Goal: Task Accomplishment & Management: Use online tool/utility

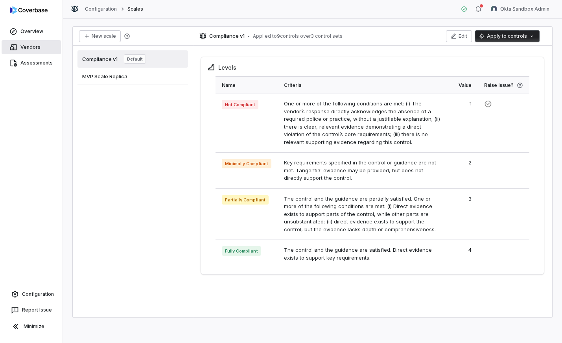
click at [22, 46] on link "Vendors" at bounding box center [31, 47] width 59 height 14
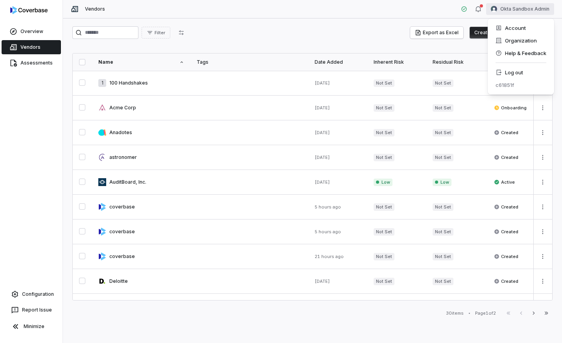
click at [538, 9] on html "Overview Vendors Assessments Configuration Report Issue Minimize Vendors Okta S…" at bounding box center [281, 171] width 562 height 343
click at [507, 69] on div "Log out" at bounding box center [521, 72] width 60 height 13
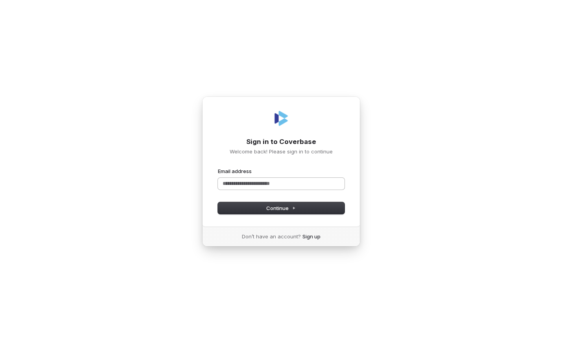
click at [241, 181] on input "Email address" at bounding box center [281, 184] width 127 height 12
click at [298, 203] on button "Continue" at bounding box center [281, 208] width 127 height 12
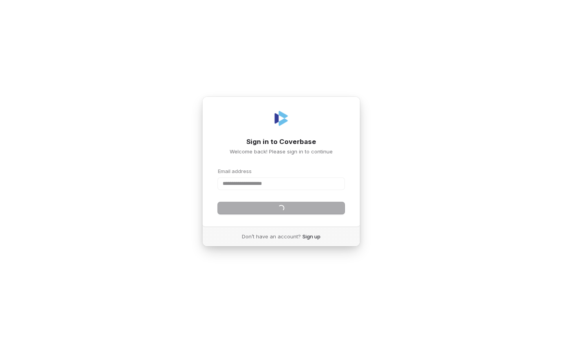
type input "**********"
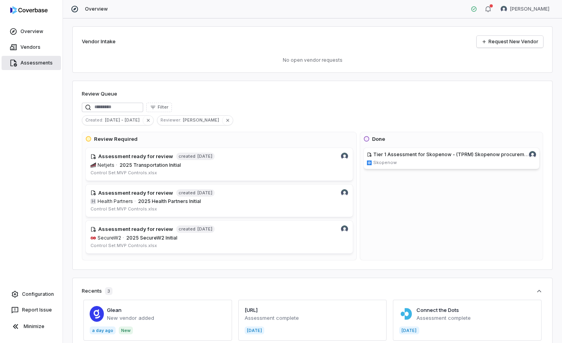
click at [33, 64] on link "Assessments" at bounding box center [31, 63] width 59 height 14
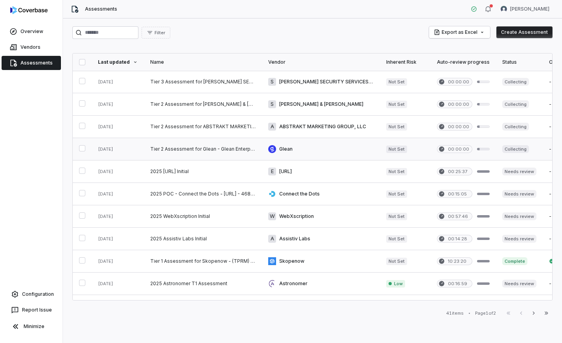
click at [200, 149] on link at bounding box center [203, 149] width 118 height 22
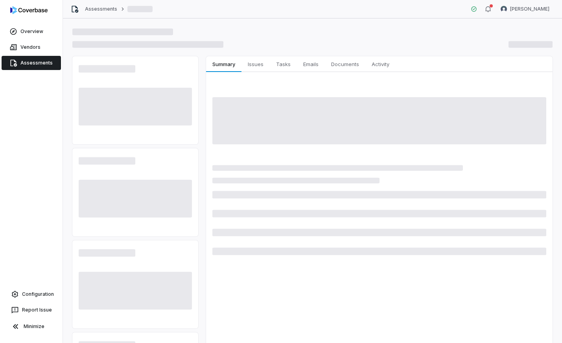
click at [200, 149] on div "Properties Summary Summary Issues Issues Tasks Tasks Emails Emails Documents Do…" at bounding box center [312, 281] width 481 height 450
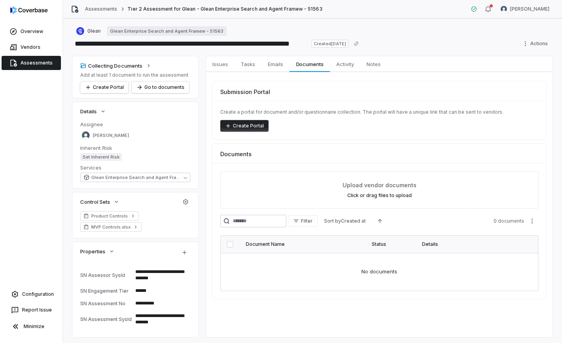
click at [281, 35] on div "Glean Glean Enterprise Search and Agent Framew - 51563" at bounding box center [312, 30] width 481 height 9
click at [269, 69] on span "Emails" at bounding box center [276, 64] width 22 height 10
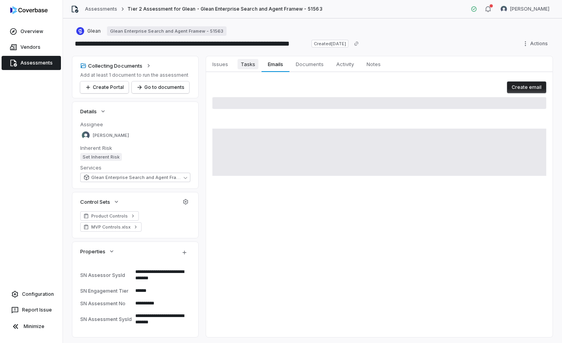
click at [250, 67] on span "Tasks" at bounding box center [248, 64] width 21 height 10
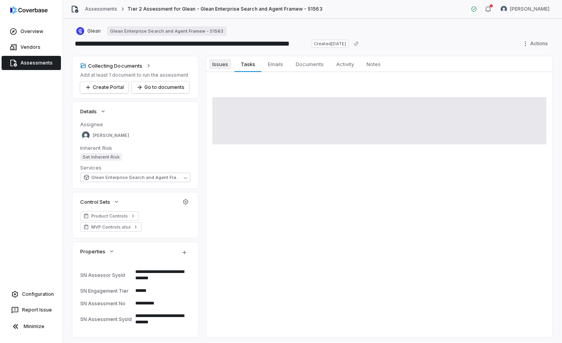
click at [223, 68] on span "Issues" at bounding box center [220, 64] width 22 height 10
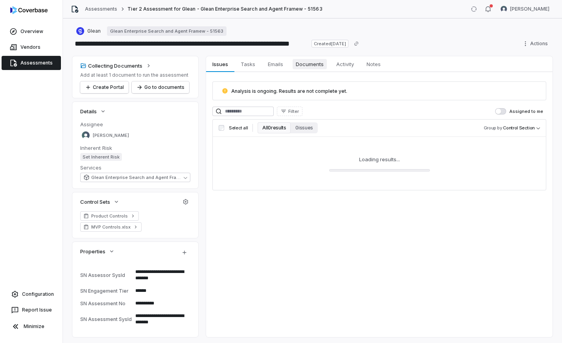
click at [294, 63] on span "Documents" at bounding box center [310, 64] width 34 height 10
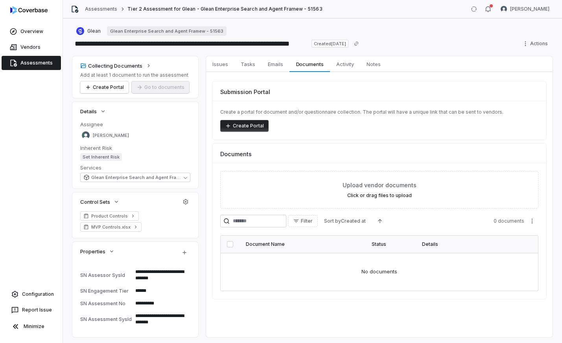
click at [250, 124] on button "Create Portal" at bounding box center [244, 126] width 48 height 12
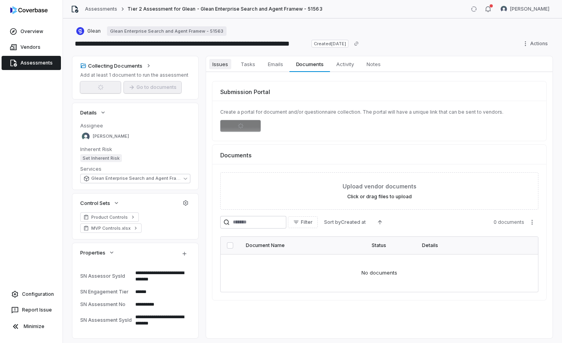
click at [220, 61] on span "Issues" at bounding box center [220, 64] width 22 height 10
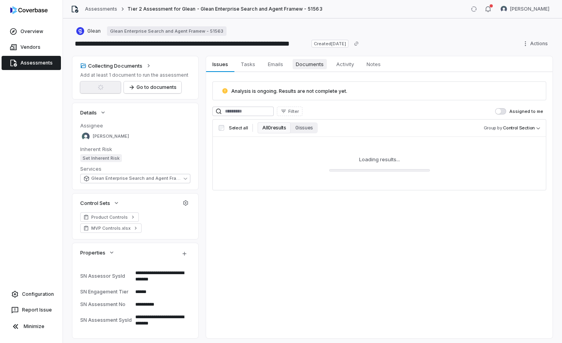
click at [316, 63] on span "Documents" at bounding box center [310, 64] width 34 height 10
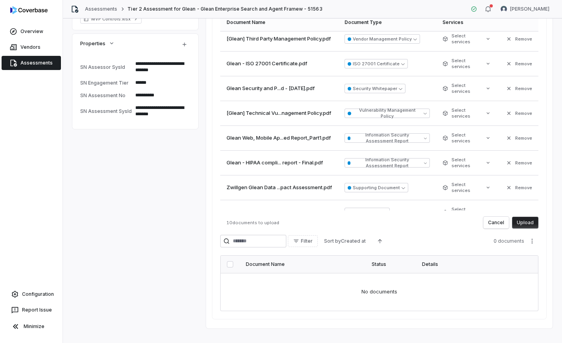
scroll to position [31, 0]
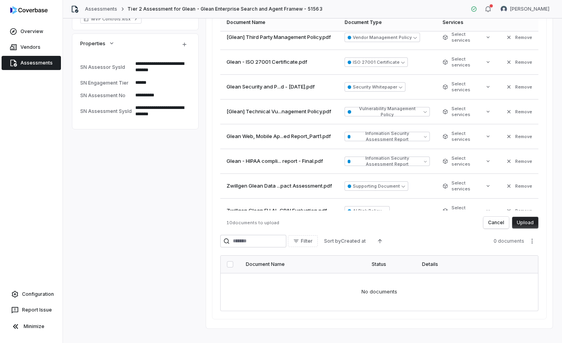
click at [529, 218] on button "Upload" at bounding box center [525, 223] width 26 height 12
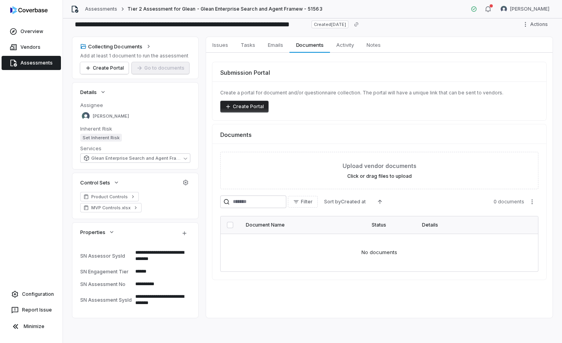
scroll to position [19, 0]
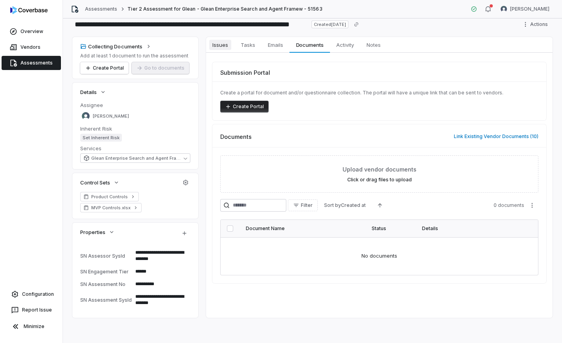
click at [228, 43] on span "Issues" at bounding box center [220, 45] width 22 height 10
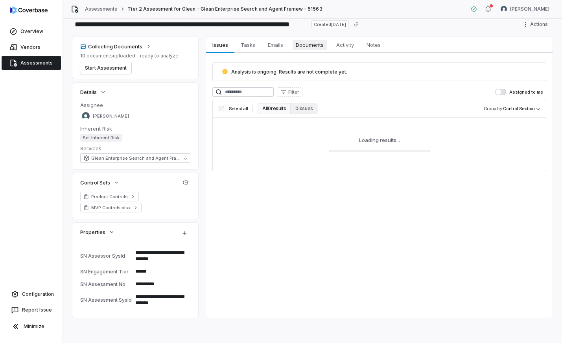
click at [308, 49] on span "Documents" at bounding box center [310, 45] width 34 height 10
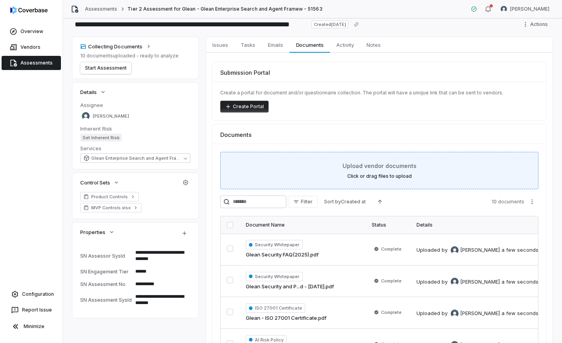
scroll to position [124, 0]
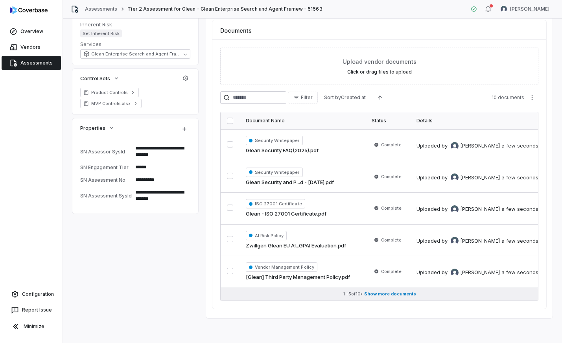
click at [389, 295] on span "Show more documents" at bounding box center [390, 294] width 52 height 6
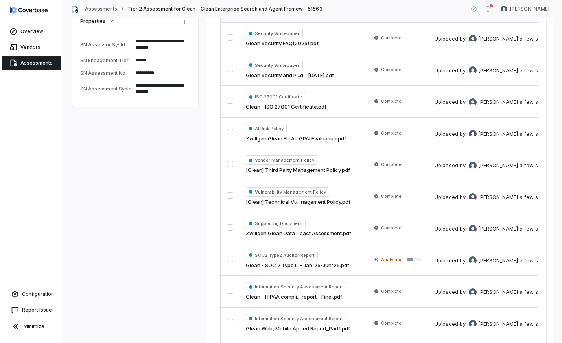
scroll to position [230, 0]
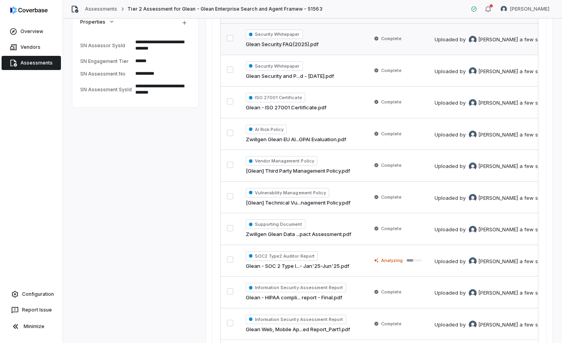
click at [229, 37] on button "button" at bounding box center [230, 38] width 6 height 6
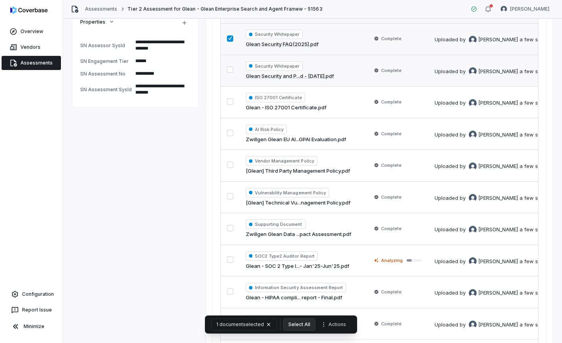
click at [229, 68] on button "button" at bounding box center [230, 70] width 6 height 6
click at [230, 101] on button "button" at bounding box center [230, 101] width 6 height 6
click at [229, 131] on button "button" at bounding box center [230, 133] width 6 height 6
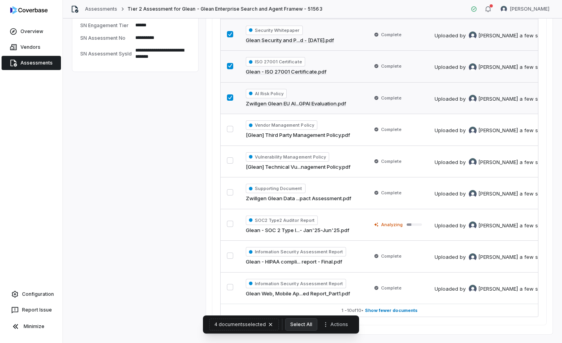
scroll to position [267, 0]
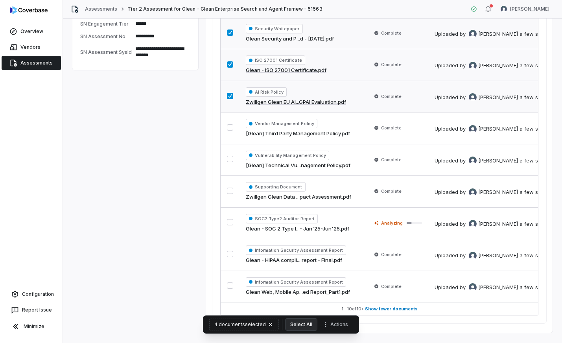
click at [229, 131] on button "button" at bounding box center [230, 127] width 6 height 6
click at [229, 156] on button "button" at bounding box center [230, 159] width 6 height 6
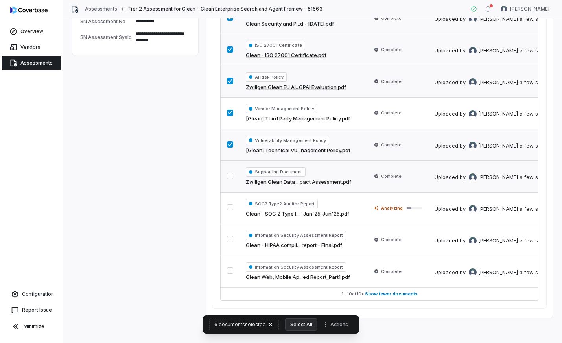
click at [229, 173] on button "button" at bounding box center [230, 176] width 6 height 6
click at [229, 208] on button "button" at bounding box center [230, 207] width 6 height 6
click at [231, 242] on button "button" at bounding box center [230, 239] width 6 height 6
click at [233, 270] on button "button" at bounding box center [230, 271] width 6 height 6
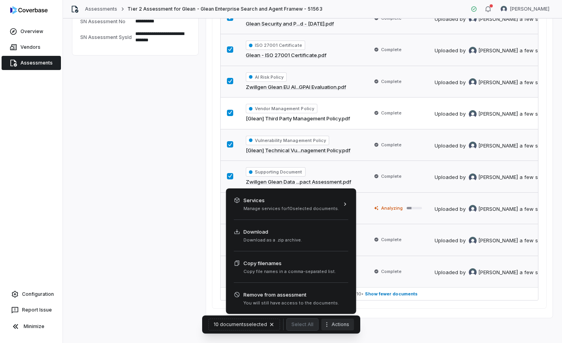
click at [333, 323] on button "Actions" at bounding box center [338, 325] width 33 height 12
click at [183, 193] on html "**********" at bounding box center [281, 171] width 562 height 343
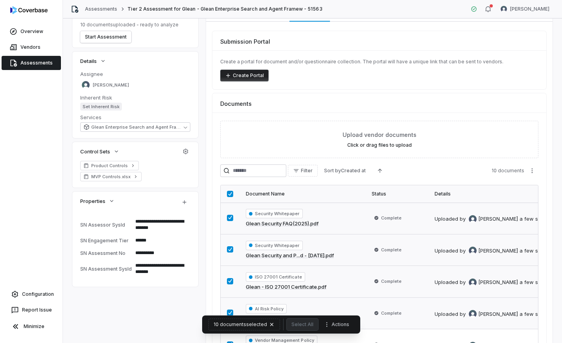
scroll to position [0, 0]
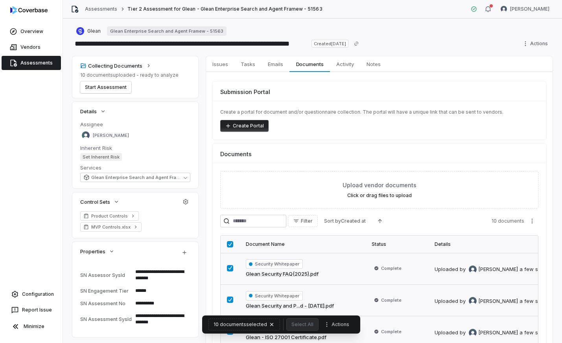
type textarea "*"
click at [529, 223] on html "**********" at bounding box center [281, 171] width 562 height 343
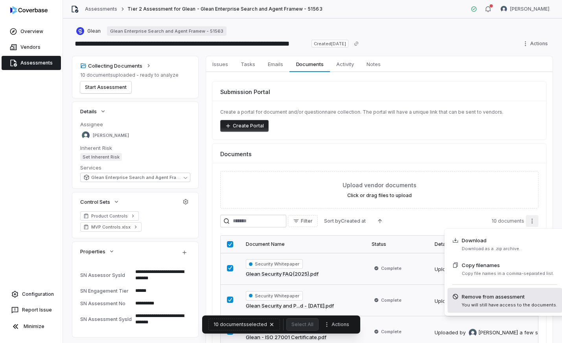
click at [519, 293] on span "Remove from assessment" at bounding box center [510, 297] width 96 height 8
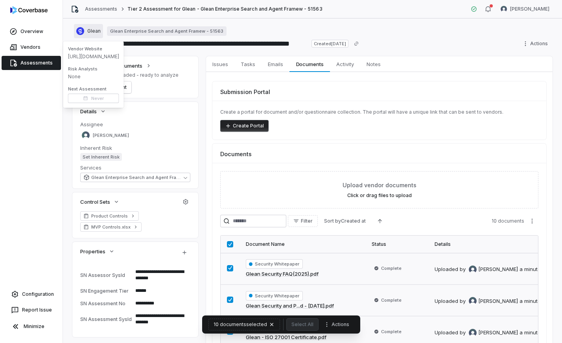
click at [98, 32] on span "Glean" at bounding box center [93, 31] width 13 height 6
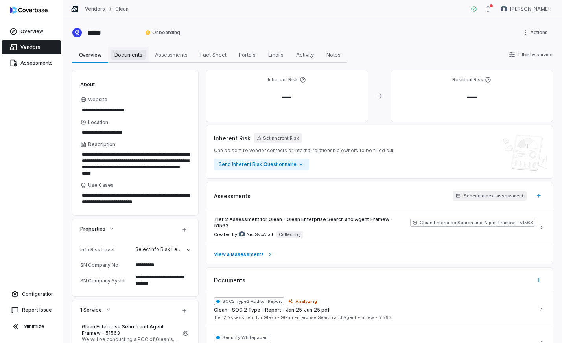
click at [116, 52] on span "Documents" at bounding box center [128, 55] width 34 height 10
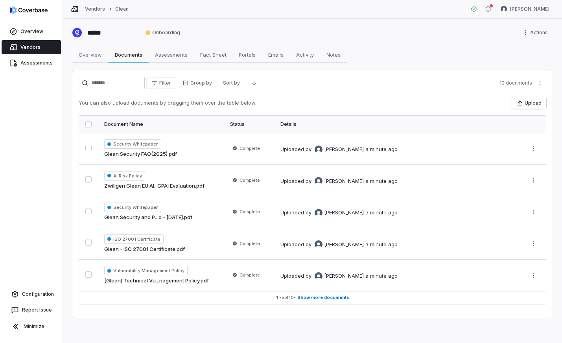
click at [91, 123] on button "button" at bounding box center [88, 124] width 6 height 6
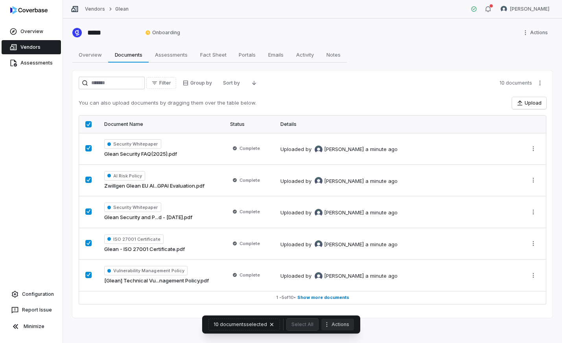
click at [342, 326] on button "Actions" at bounding box center [338, 325] width 33 height 12
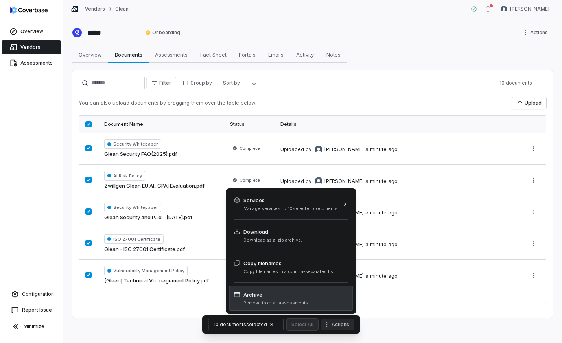
click at [319, 302] on div "Archive Remove from all assessments." at bounding box center [291, 298] width 124 height 25
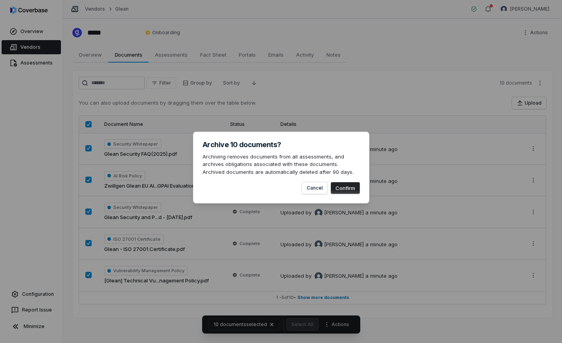
click at [353, 192] on button "Confirm" at bounding box center [345, 188] width 29 height 12
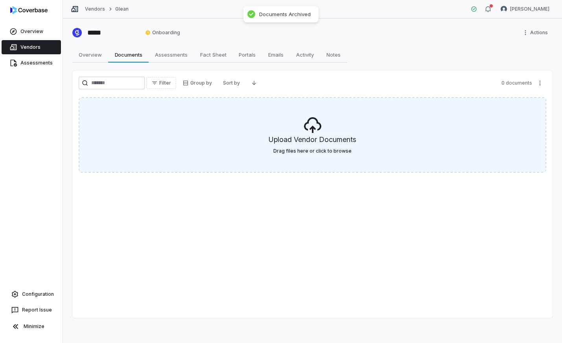
click at [313, 146] on h5 "Upload Vendor Documents" at bounding box center [313, 141] width 88 height 13
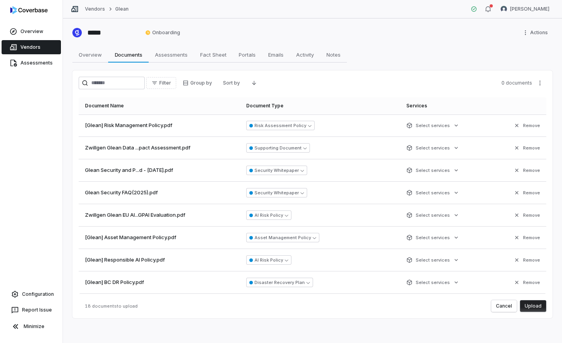
click at [532, 304] on button "Upload" at bounding box center [533, 306] width 26 height 12
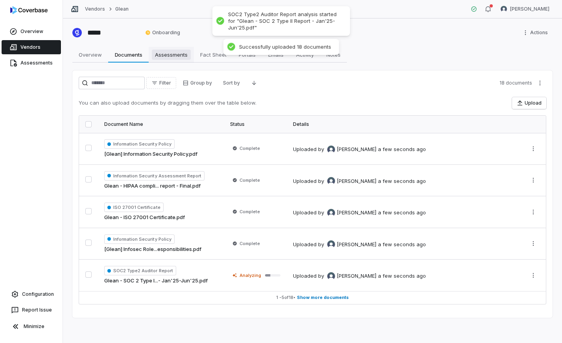
click at [169, 51] on span "Assessments" at bounding box center [171, 55] width 39 height 10
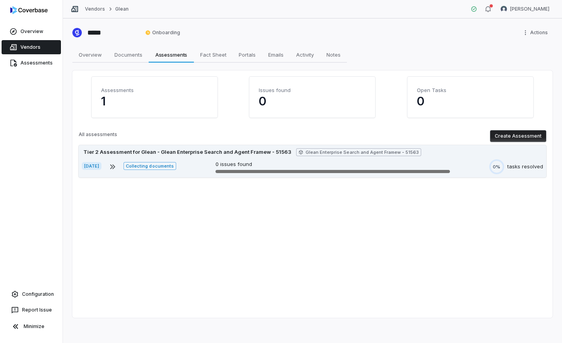
click at [139, 148] on div "Tier 2 Assessment for Glean - Glean Enterprise Search and Agent Framew - 51563" at bounding box center [187, 152] width 211 height 8
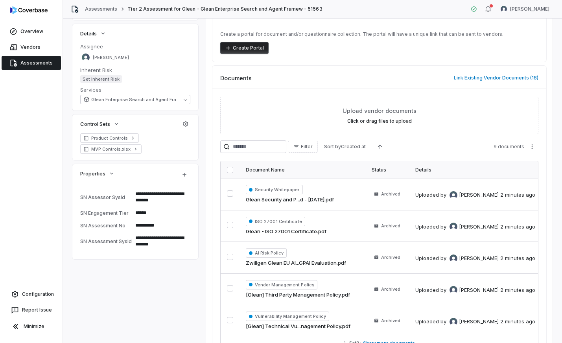
scroll to position [127, 0]
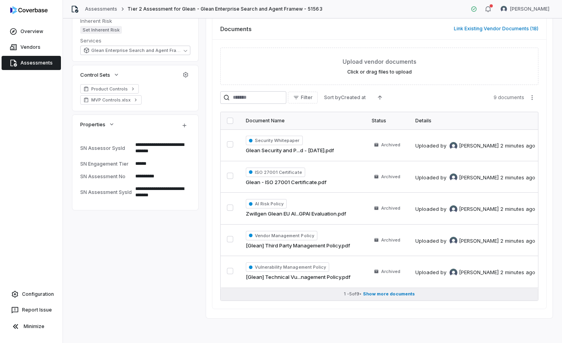
click at [385, 295] on span "Show more documents" at bounding box center [389, 294] width 52 height 6
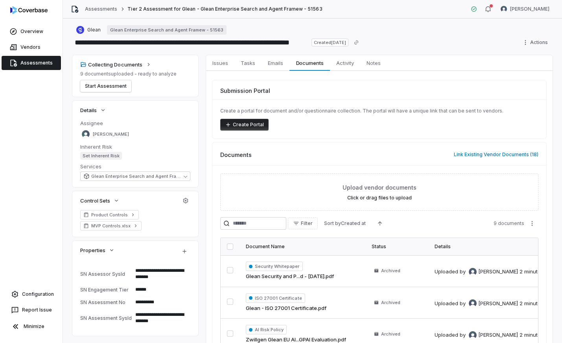
scroll to position [0, 0]
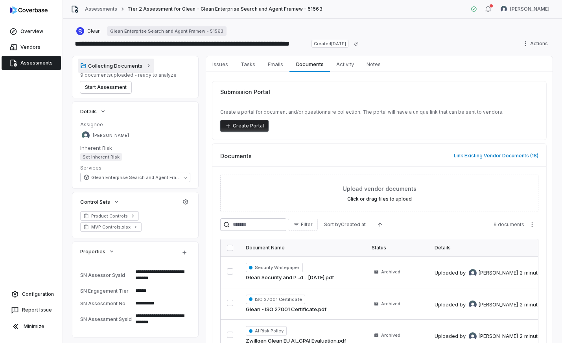
click at [129, 66] on div "Collecting Documents" at bounding box center [111, 65] width 62 height 7
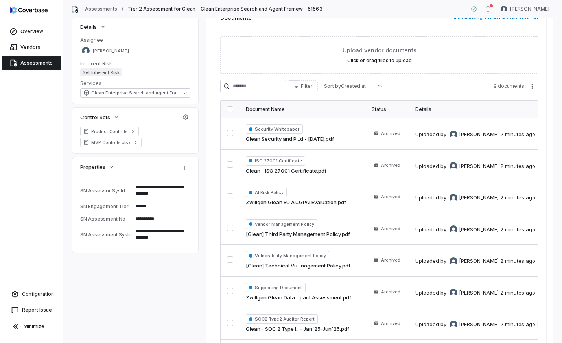
scroll to position [138, 0]
click at [229, 107] on button "button" at bounding box center [230, 110] width 6 height 6
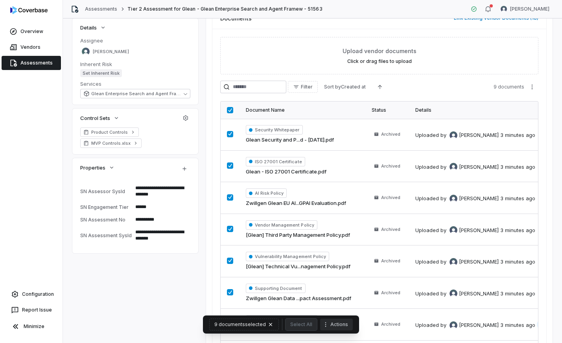
click at [329, 324] on button "Actions" at bounding box center [336, 325] width 33 height 12
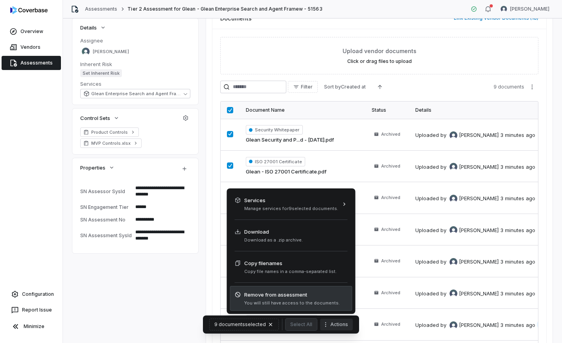
click at [297, 298] on span "Remove from assessment" at bounding box center [292, 295] width 96 height 8
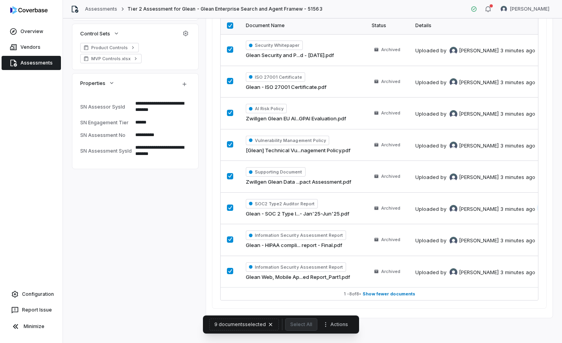
scroll to position [190, 0]
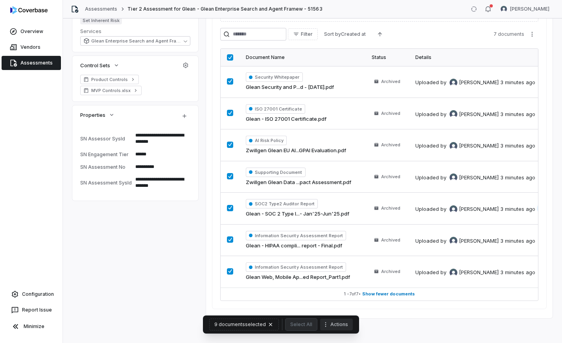
click at [339, 322] on button "Actions" at bounding box center [336, 325] width 33 height 12
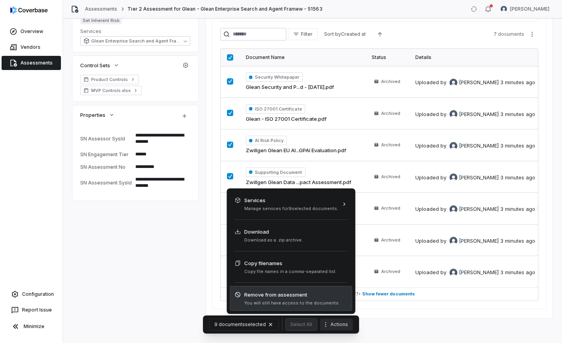
click at [323, 303] on span "You will still have access to the documents." at bounding box center [292, 303] width 96 height 6
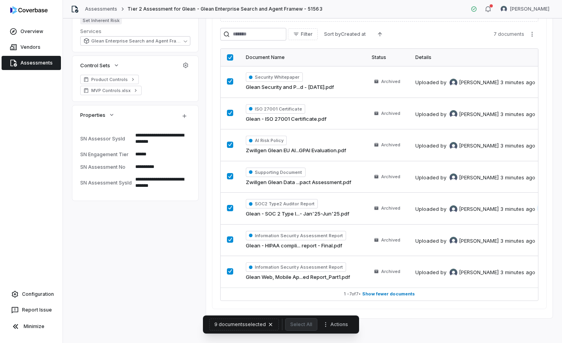
click at [192, 269] on div "**********" at bounding box center [312, 92] width 481 height 453
click at [240, 44] on div "Filter Sort by Created at 7 documents Document Name Status Details Security Whi…" at bounding box center [379, 164] width 318 height 273
click at [115, 258] on div "**********" at bounding box center [312, 92] width 481 height 453
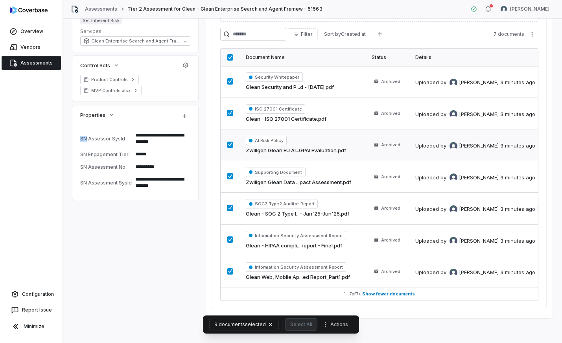
click at [229, 143] on button "button" at bounding box center [230, 145] width 6 height 6
click at [231, 116] on button "button" at bounding box center [230, 113] width 6 height 6
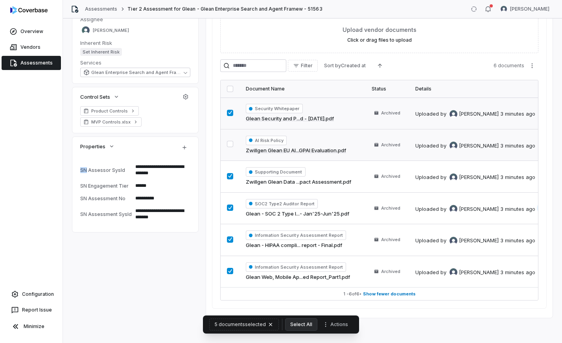
click at [229, 86] on button "button" at bounding box center [230, 89] width 6 height 6
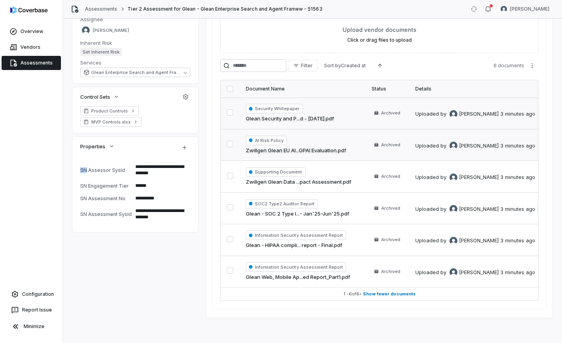
click at [229, 86] on button "button" at bounding box center [230, 89] width 6 height 6
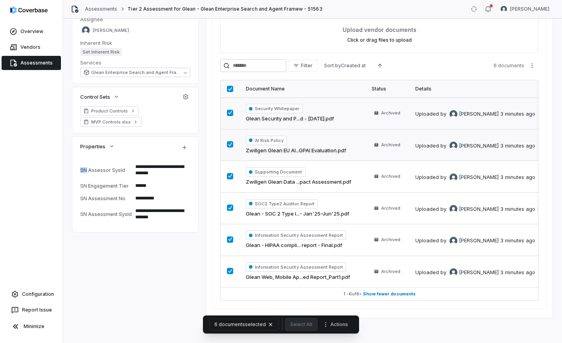
click at [229, 86] on button "button" at bounding box center [230, 89] width 6 height 6
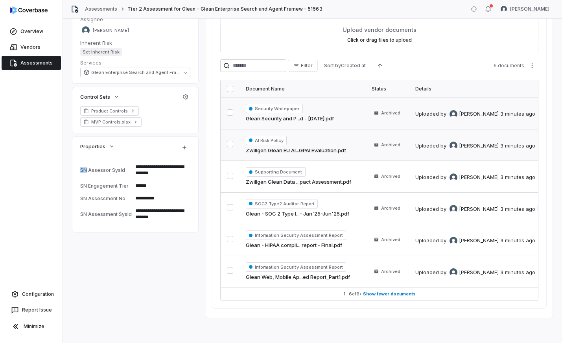
click at [229, 113] on button "button" at bounding box center [230, 112] width 6 height 6
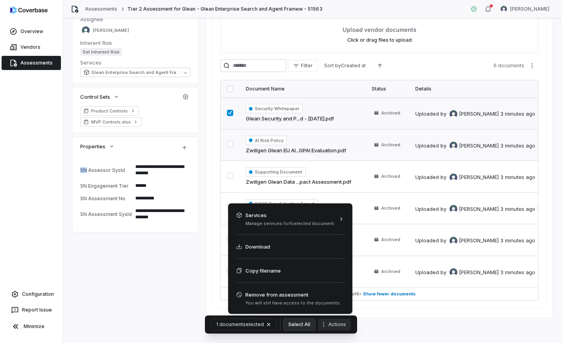
click at [330, 321] on button "Actions" at bounding box center [334, 325] width 33 height 12
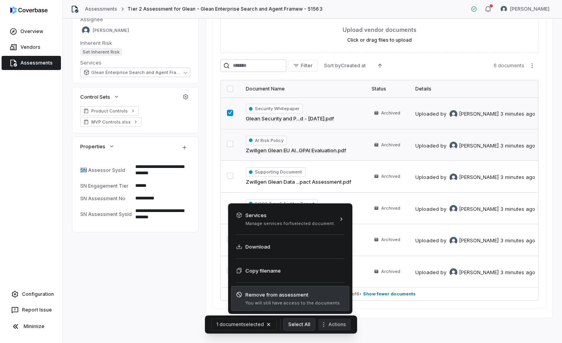
click at [315, 299] on span "Remove from assessment You will still have access to the documents." at bounding box center [288, 298] width 105 height 15
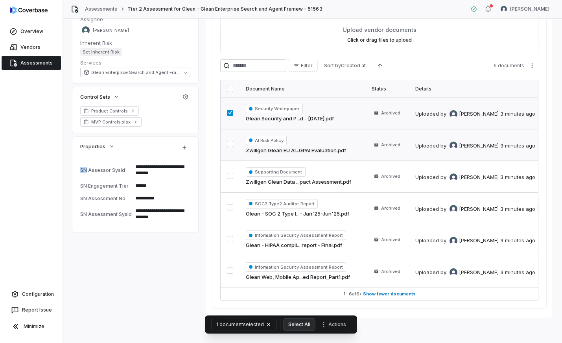
scroll to position [96, 0]
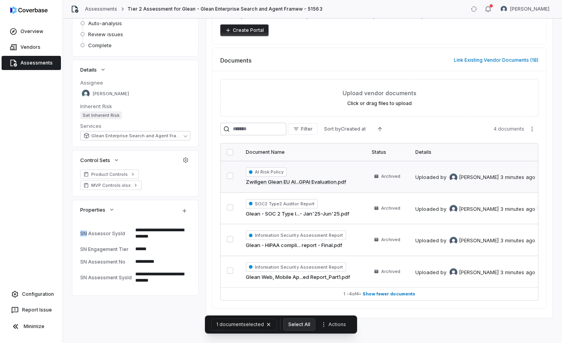
click at [229, 174] on button "button" at bounding box center [230, 176] width 6 height 6
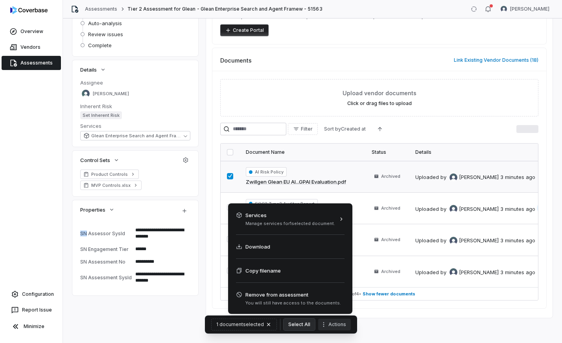
click at [329, 323] on button "Actions" at bounding box center [334, 325] width 33 height 12
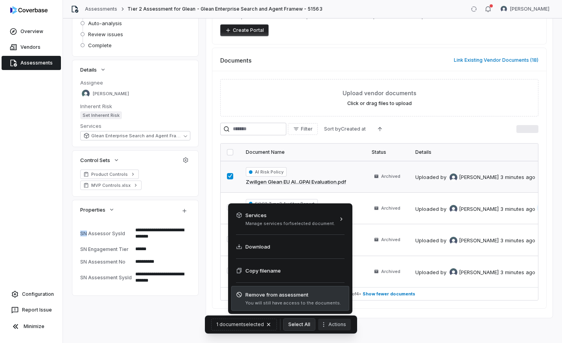
click at [324, 305] on span "You will still have access to the documents." at bounding box center [294, 303] width 96 height 6
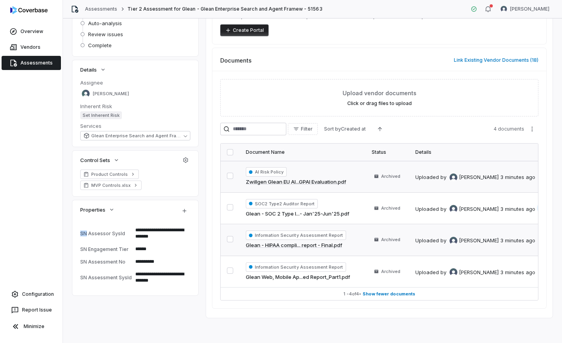
click at [233, 240] on button "button" at bounding box center [230, 239] width 6 height 6
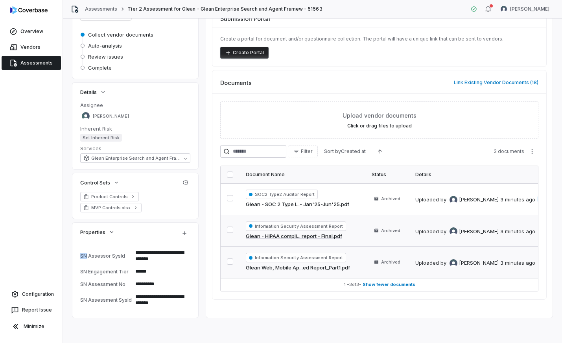
click at [229, 264] on button "button" at bounding box center [230, 262] width 6 height 6
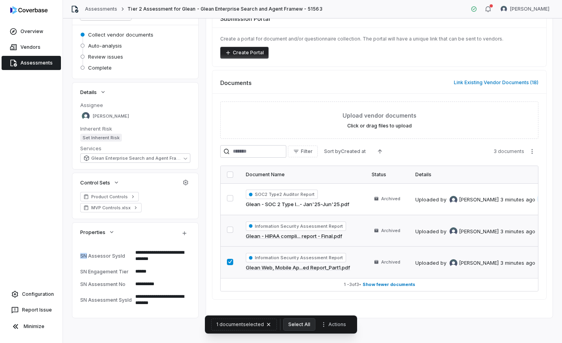
click at [227, 233] on button "button" at bounding box center [230, 230] width 6 height 6
click at [339, 325] on button "Actions" at bounding box center [336, 325] width 33 height 12
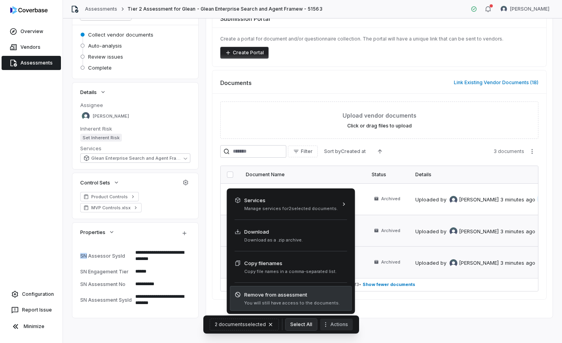
click at [322, 298] on span "Remove from assessment" at bounding box center [292, 295] width 96 height 8
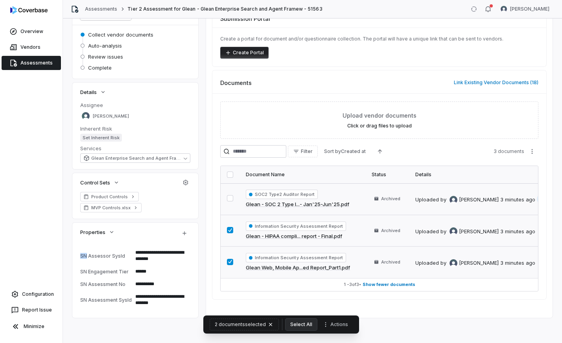
click at [229, 199] on button "button" at bounding box center [230, 198] width 6 height 6
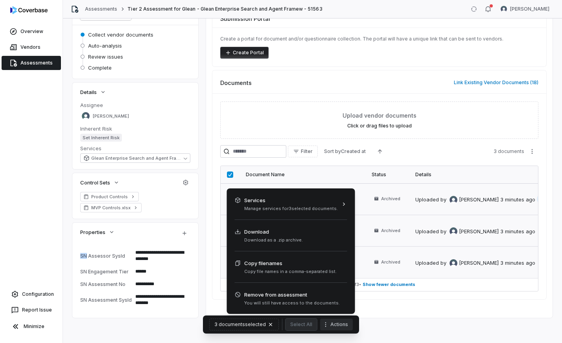
click at [336, 325] on button "Actions" at bounding box center [336, 325] width 33 height 12
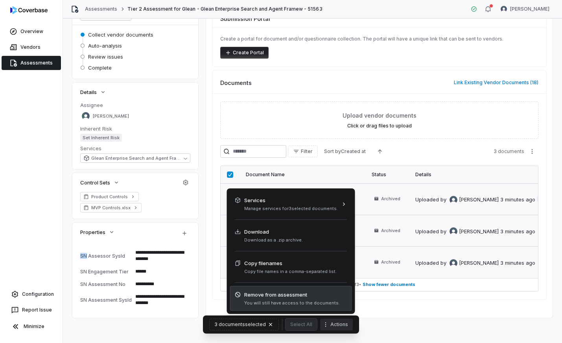
click at [325, 305] on span "You will still have access to the documents." at bounding box center [292, 303] width 96 height 6
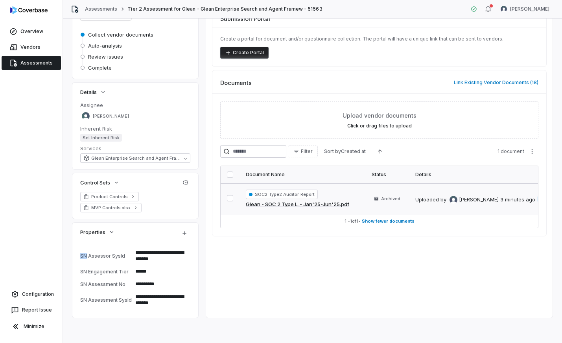
click at [228, 196] on button "button" at bounding box center [230, 198] width 6 height 6
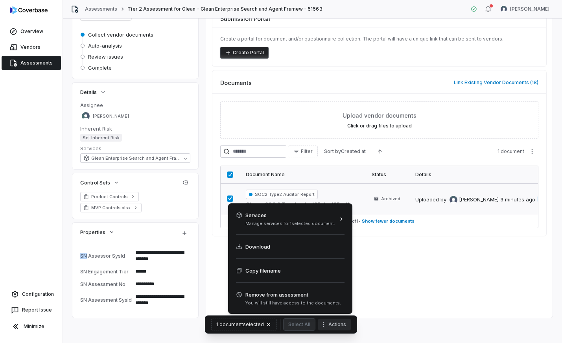
click at [334, 326] on button "Actions" at bounding box center [334, 325] width 33 height 12
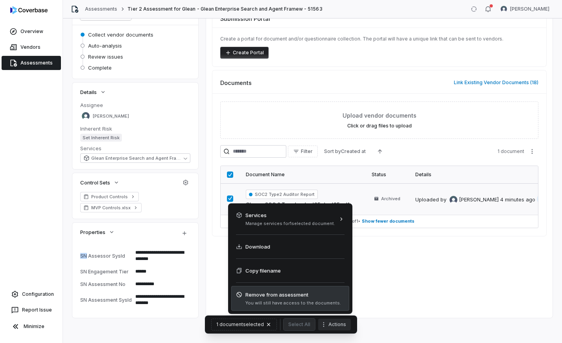
click at [325, 301] on span "You will still have access to the documents." at bounding box center [294, 303] width 96 height 6
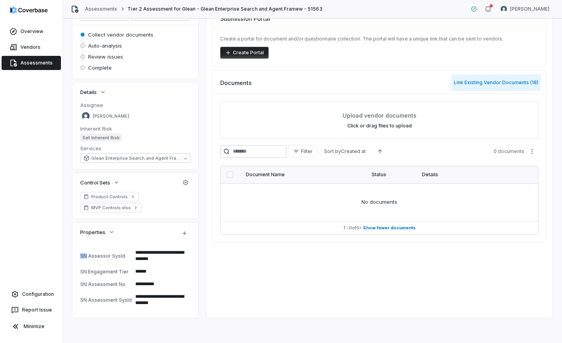
click at [516, 79] on button "Link Existing Vendor Documents ( 18 )" at bounding box center [496, 82] width 89 height 17
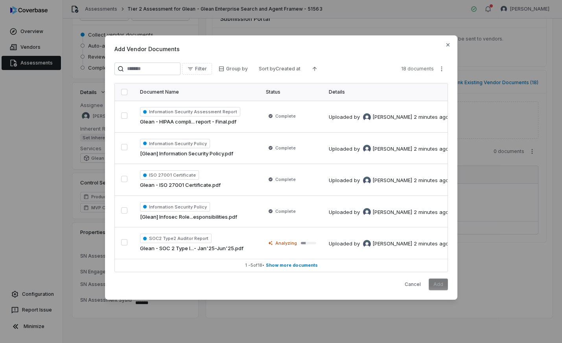
click at [123, 91] on button "button" at bounding box center [124, 92] width 6 height 6
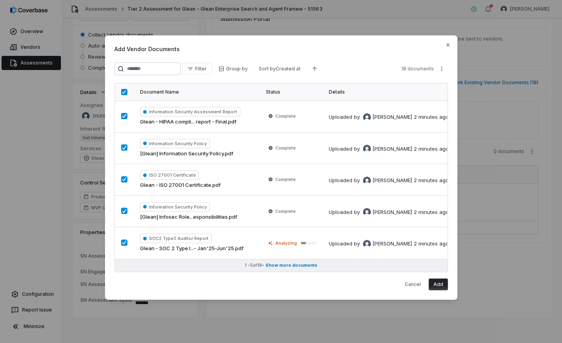
click at [290, 266] on span "Show more documents" at bounding box center [292, 266] width 52 height 6
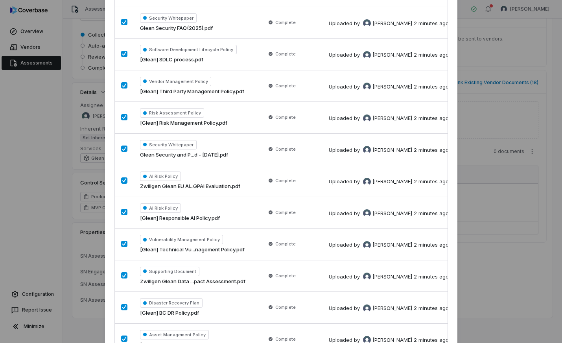
scroll to position [366, 0]
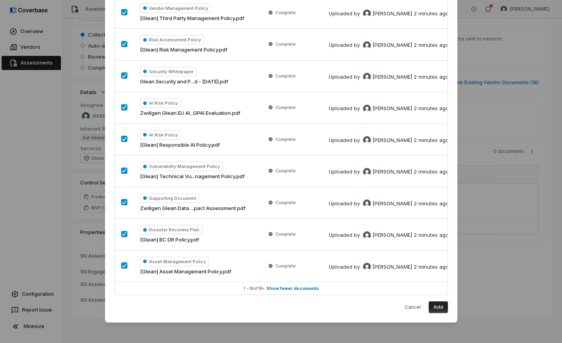
click at [440, 305] on button "Add" at bounding box center [438, 307] width 19 height 12
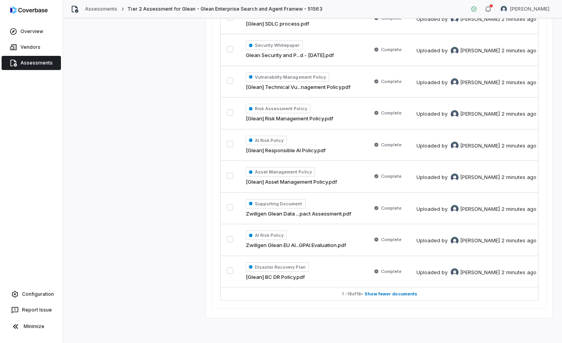
scroll to position [0, 0]
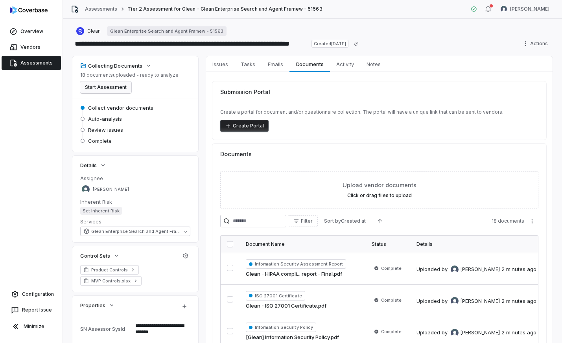
click at [117, 86] on button "Start Assessment" at bounding box center [105, 87] width 51 height 12
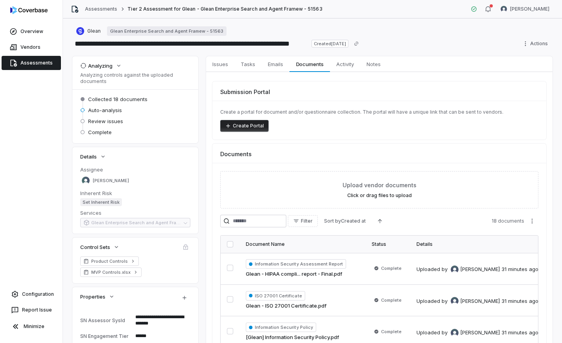
type textarea "*"
